Goal: Book appointment/travel/reservation

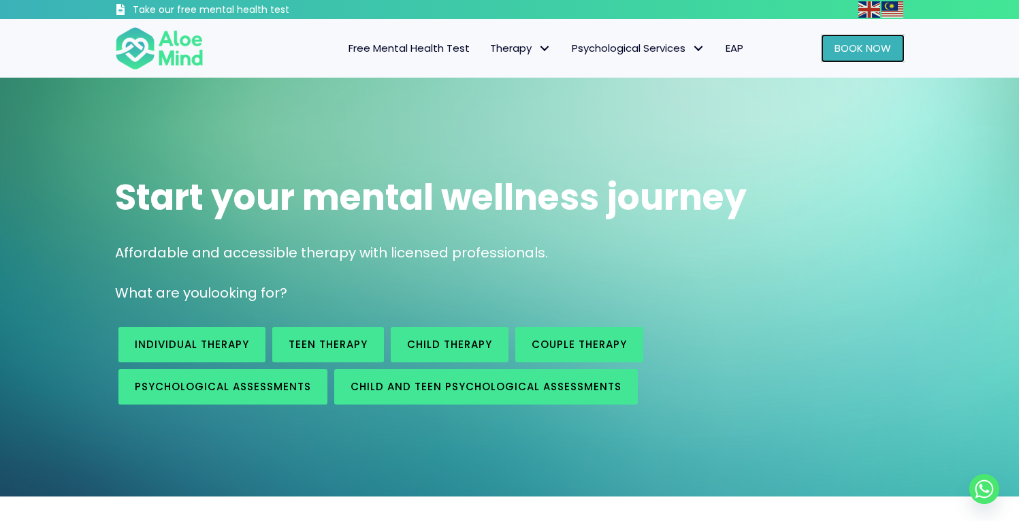
click at [844, 44] on span "Book Now" at bounding box center [862, 48] width 56 height 14
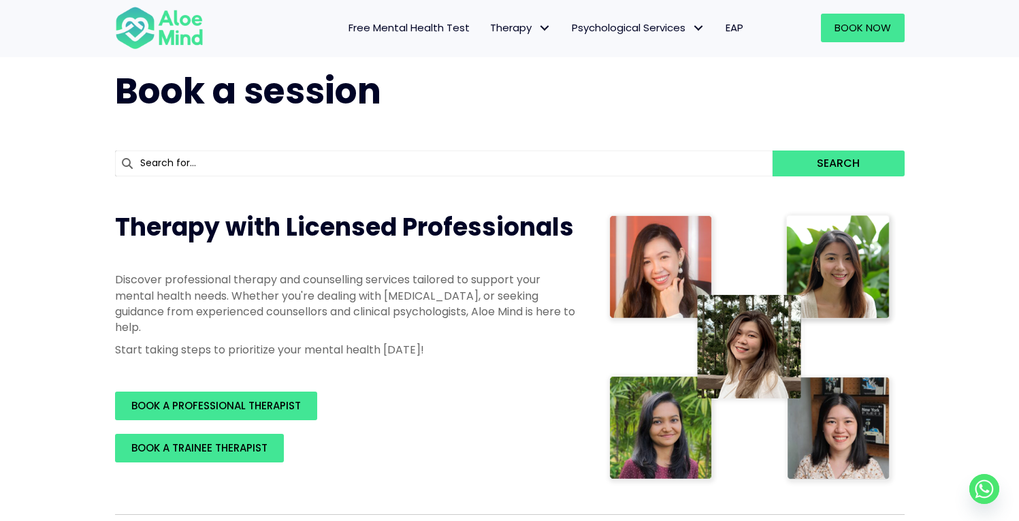
scroll to position [40, 0]
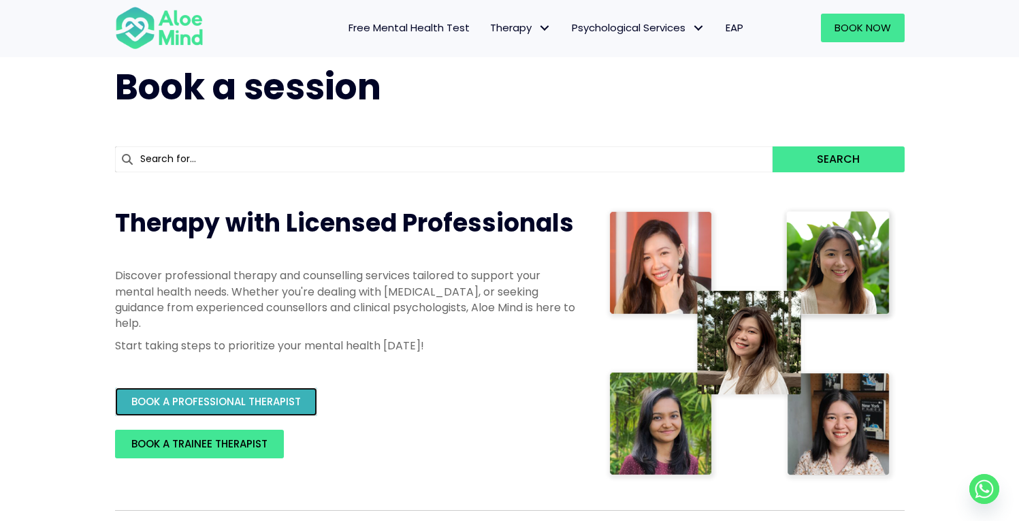
click at [269, 397] on span "BOOK A PROFESSIONAL THERAPIST" at bounding box center [215, 401] width 169 height 14
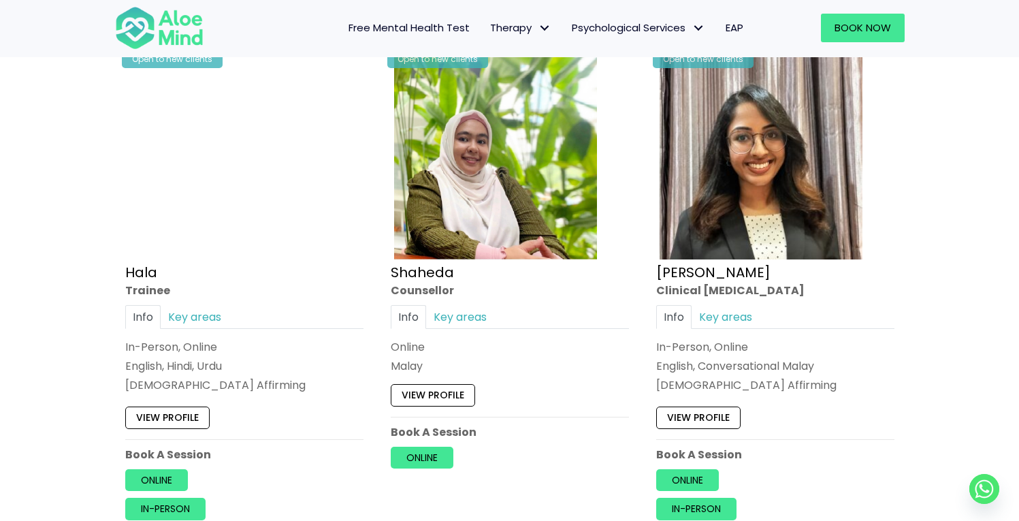
scroll to position [1211, 0]
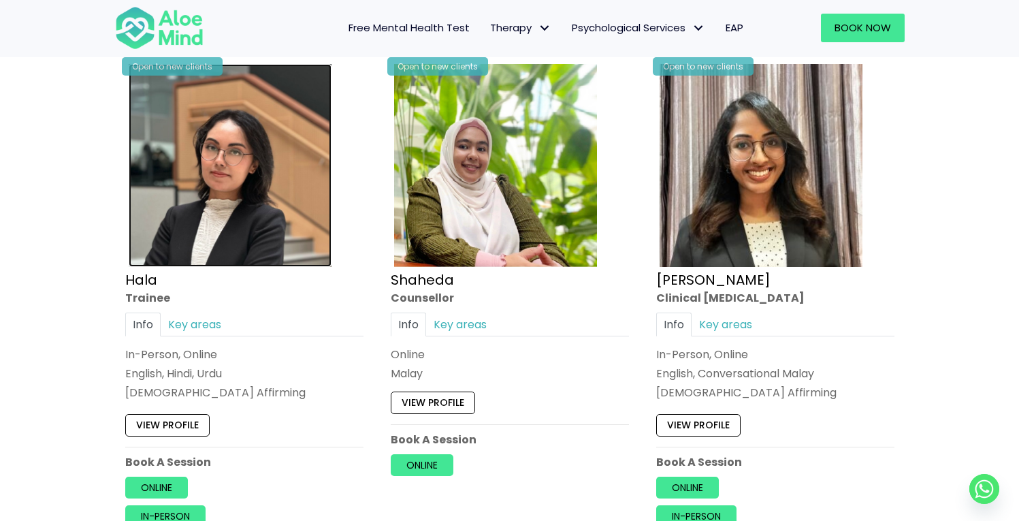
click at [239, 155] on img at bounding box center [230, 165] width 203 height 203
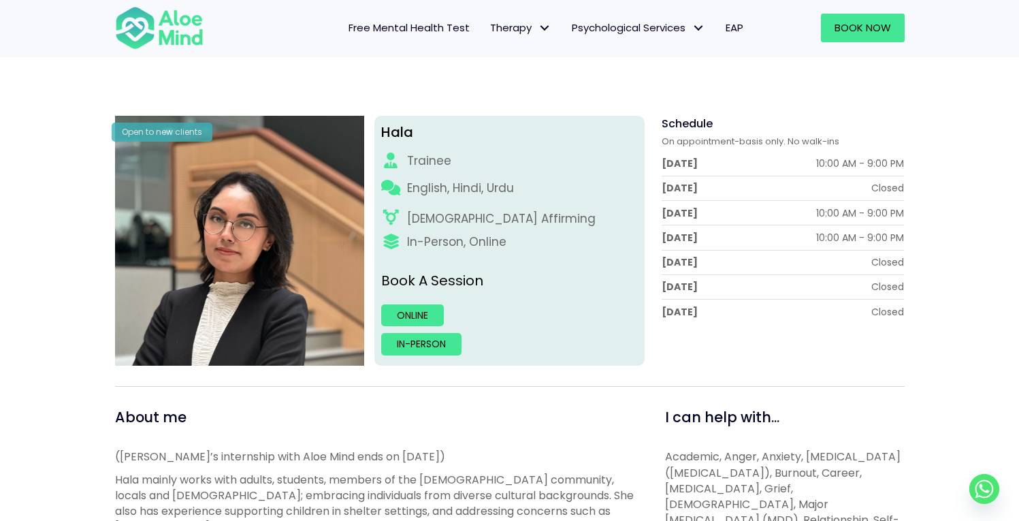
scroll to position [136, 0]
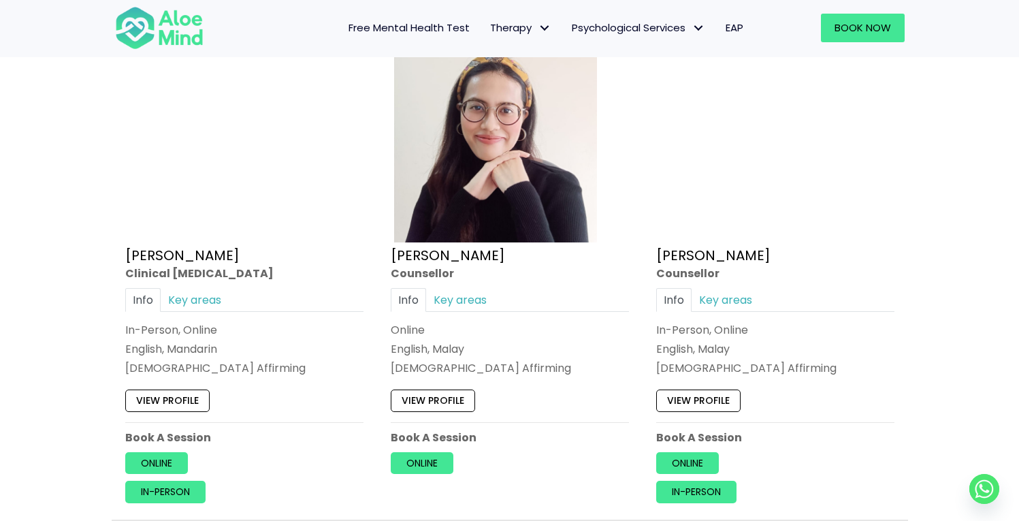
scroll to position [3243, 0]
